Goal: Find specific page/section: Find specific page/section

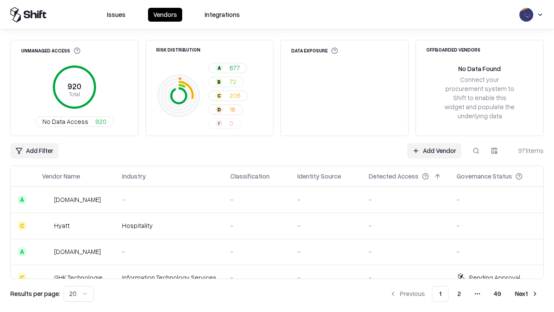
click at [495, 151] on html "Issues Vendors Integrations Unmanaged Access 920 Total No Data Access 920 Risk …" at bounding box center [277, 156] width 554 height 312
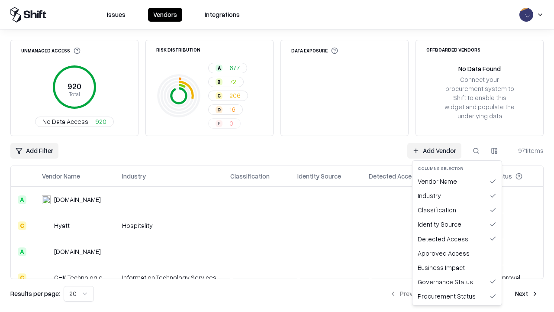
click at [277, 156] on html "Issues Vendors Integrations Unmanaged Access 920 Total No Data Access 920 Risk …" at bounding box center [277, 156] width 554 height 312
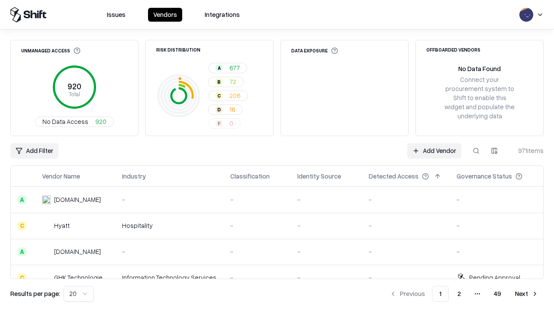
click at [495, 151] on html "Issues Vendors Integrations Unmanaged Access 920 Total No Data Access 920 Risk …" at bounding box center [277, 156] width 554 height 312
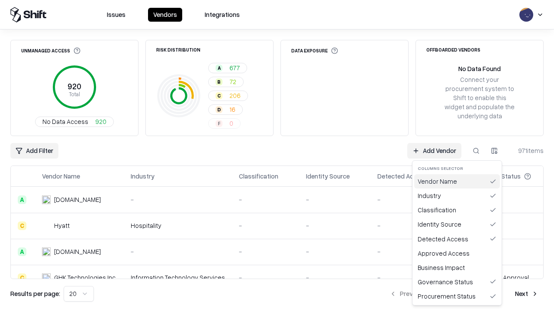
click at [457, 181] on div "Vendor Name" at bounding box center [458, 181] width 86 height 14
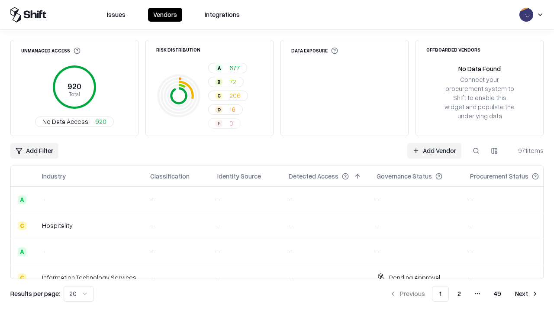
click at [495, 151] on html "Issues Vendors Integrations Unmanaged Access 920 Total No Data Access 920 Risk …" at bounding box center [277, 156] width 554 height 312
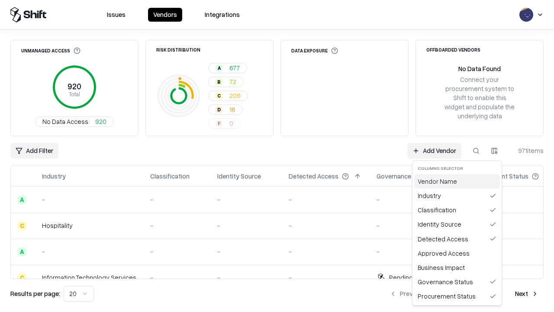
click at [457, 181] on div "Vendor Name" at bounding box center [458, 181] width 86 height 14
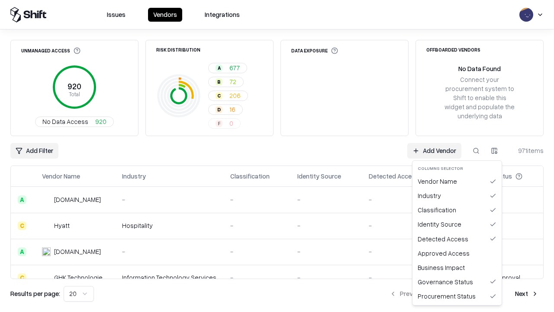
click at [495, 151] on html "Issues Vendors Integrations Unmanaged Access 920 Total No Data Access 920 Risk …" at bounding box center [277, 156] width 554 height 312
click at [457, 195] on div "Industry" at bounding box center [458, 195] width 86 height 14
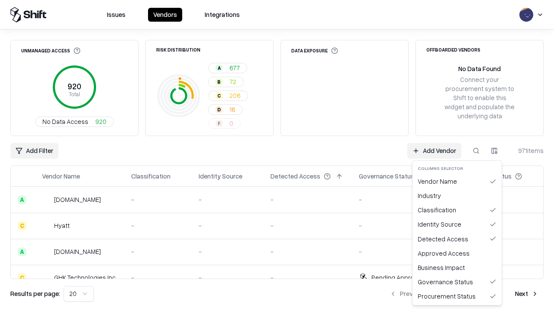
click at [495, 151] on html "Issues Vendors Integrations Unmanaged Access 920 Total No Data Access 920 Risk …" at bounding box center [277, 156] width 554 height 312
click at [457, 195] on div "Industry" at bounding box center [458, 195] width 86 height 14
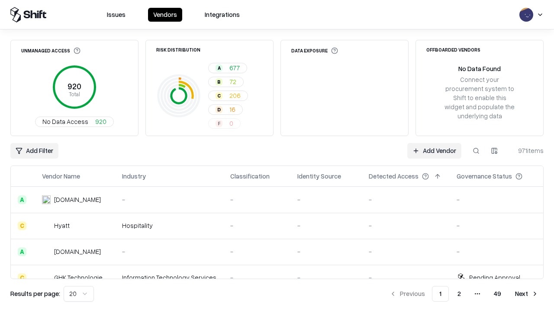
click at [495, 151] on html "Issues Vendors Integrations Unmanaged Access 920 Total No Data Access 920 Risk …" at bounding box center [277, 156] width 554 height 312
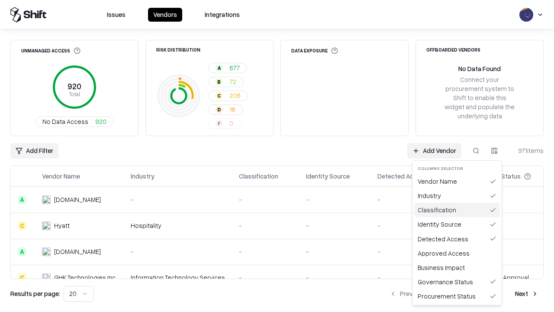
click at [457, 210] on div "Classification" at bounding box center [458, 210] width 86 height 14
click at [495, 151] on html "Issues Vendors Integrations Unmanaged Access 920 Total No Data Access 920 Risk …" at bounding box center [277, 156] width 554 height 312
click at [457, 210] on div "Classification" at bounding box center [458, 210] width 86 height 14
click at [495, 151] on html "Issues Vendors Integrations Unmanaged Access 920 Total No Data Access 920 Risk …" at bounding box center [277, 156] width 554 height 312
click at [457, 224] on div "Identity Source" at bounding box center [458, 224] width 86 height 14
